Goal: Transaction & Acquisition: Purchase product/service

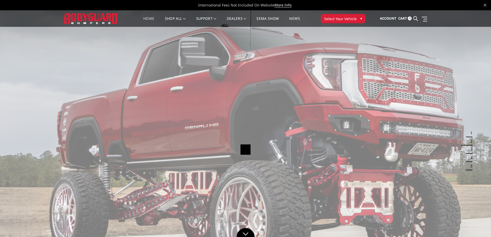
click at [349, 21] on span "Select Your Vehicle" at bounding box center [340, 18] width 32 height 5
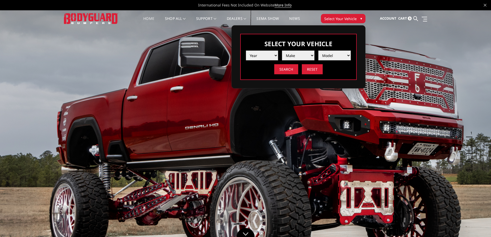
click at [261, 55] on select "Year [DATE] 2024 2023 2022 2021 2020 2019 2018 2017 2016 2015 2014 2013 2012 20…" at bounding box center [262, 56] width 32 height 10
select select "yr_2025"
click at [246, 51] on select "Year [DATE] 2024 2023 2022 2021 2020 2019 2018 2017 2016 2015 2014 2013 2012 20…" at bounding box center [262, 56] width 32 height 10
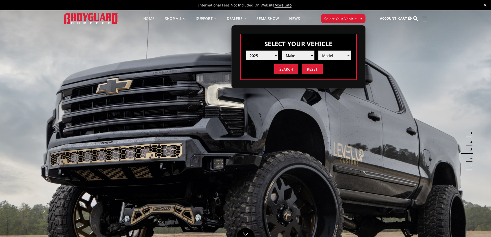
click at [295, 55] on select "Make Chevrolet Ford GMC Ram Toyota" at bounding box center [298, 56] width 32 height 10
select select "mk_ford"
click at [282, 51] on select "Make Chevrolet Ford GMC Ram Toyota" at bounding box center [298, 56] width 32 height 10
click at [332, 56] on select "Model F150 F150 Raptor F250 / F350 F450 F550" at bounding box center [334, 56] width 32 height 10
select select "md_f450"
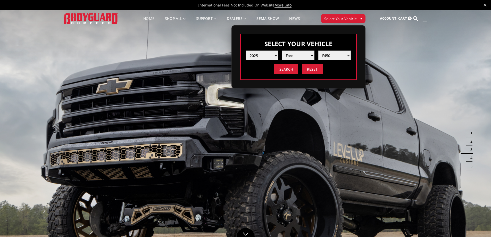
click at [318, 51] on select "Model F150 F150 Raptor F250 / F350 F450 F550" at bounding box center [334, 56] width 32 height 10
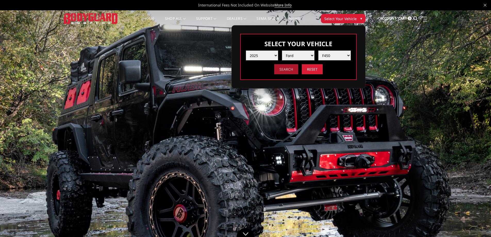
click at [284, 70] on input "Search" at bounding box center [286, 69] width 24 height 10
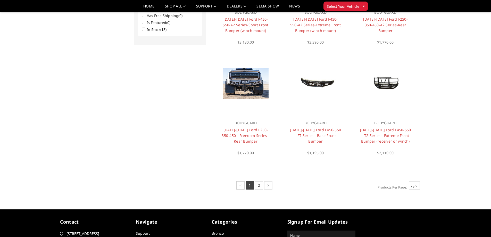
scroll to position [351, 0]
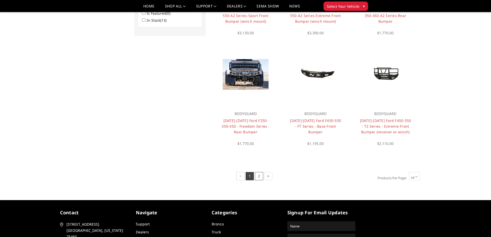
click at [259, 177] on link "2" at bounding box center [259, 176] width 8 height 8
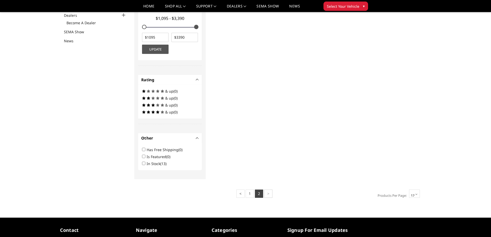
scroll to position [180, 0]
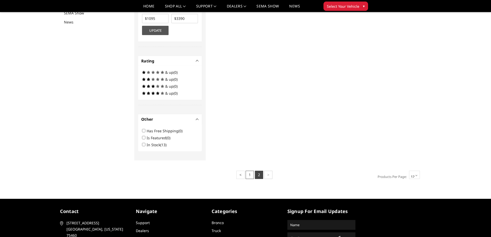
click at [248, 174] on link "1" at bounding box center [250, 175] width 8 height 8
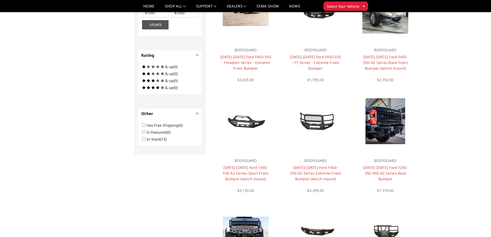
scroll to position [206, 0]
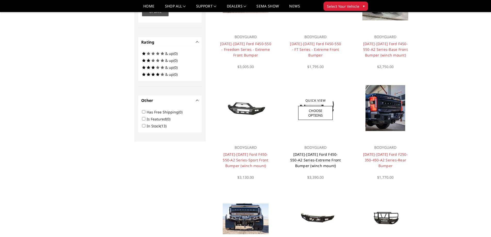
click at [318, 157] on link "2023-2025 Ford F450-550-A2 Series-Extreme Front Bumper (winch mount)" at bounding box center [315, 160] width 51 height 16
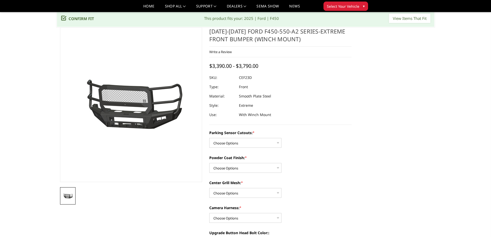
scroll to position [26, 0]
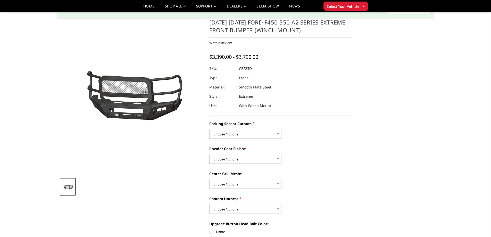
click at [246, 68] on dd "CEF23D" at bounding box center [245, 68] width 13 height 9
click at [245, 68] on dd "CEF23D" at bounding box center [245, 68] width 13 height 9
drag, startPoint x: 254, startPoint y: 69, endPoint x: 235, endPoint y: 68, distance: 19.1
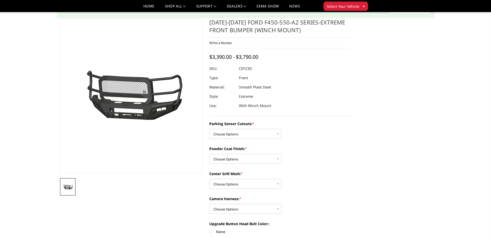
click at [235, 68] on dl "SKU: CEF23D UPC: Type: Front Material: Smooth Plate Steel Style: Extreme Use: W…" at bounding box center [280, 87] width 142 height 46
click at [332, 86] on dl "SKU: CEF23D UPC: Type: Front Material: Smooth Plate Steel Style: Extreme Use: W…" at bounding box center [280, 87] width 142 height 46
click at [247, 69] on dd "CEF23D" at bounding box center [245, 68] width 13 height 9
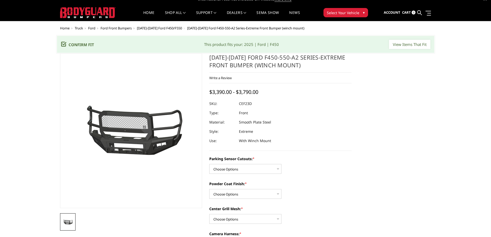
scroll to position [0, 0]
